Goal: Task Accomplishment & Management: Use online tool/utility

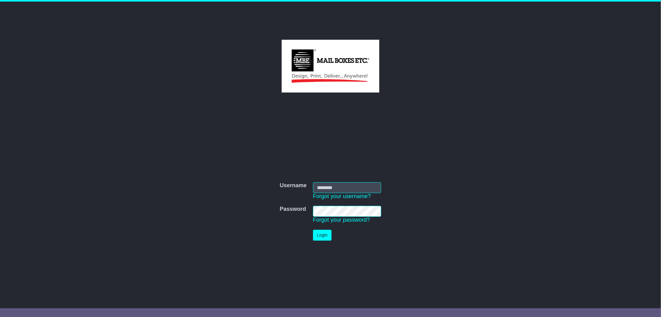
type input "*********"
click at [327, 241] on td "Login" at bounding box center [347, 234] width 75 height 17
click at [326, 237] on button "Login" at bounding box center [322, 234] width 19 height 11
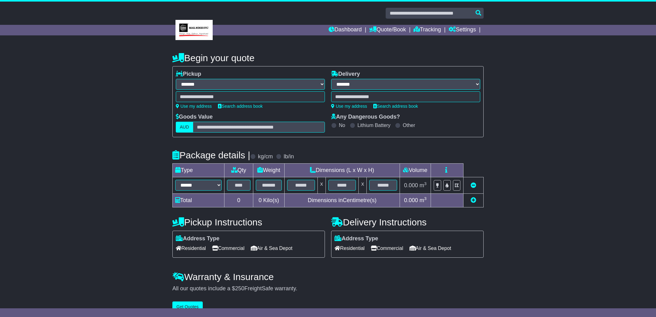
select select "**"
